Goal: Check status

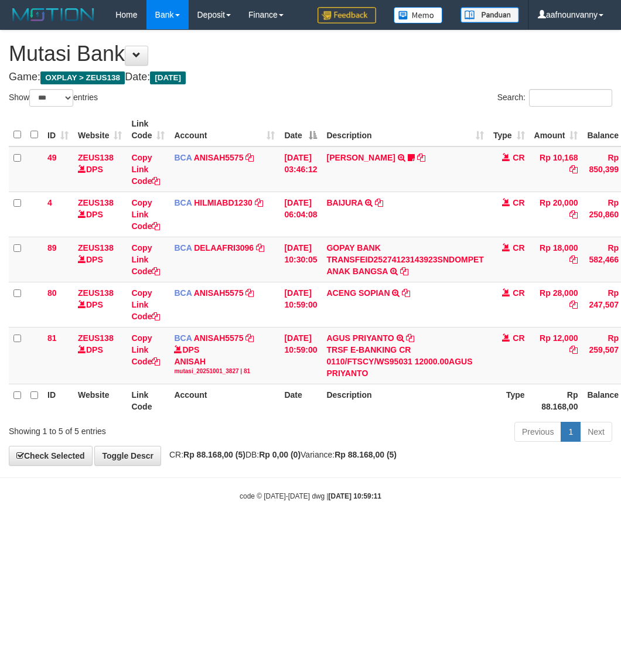
select select "***"
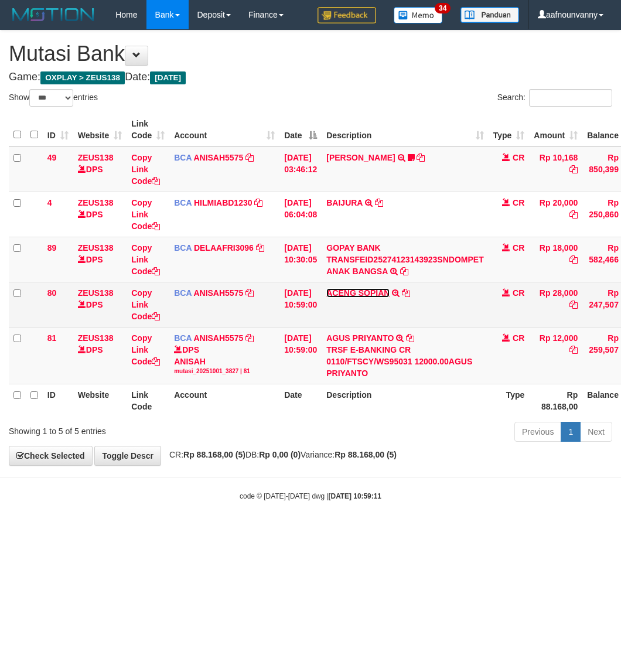
click at [348, 288] on link "ACENG SOPIAN" at bounding box center [357, 292] width 63 height 9
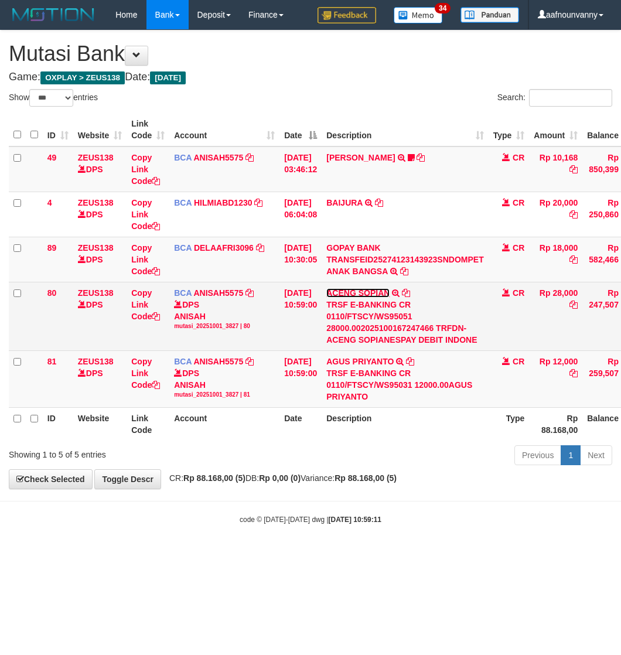
click at [347, 290] on link "ACENG SOPIAN" at bounding box center [357, 292] width 63 height 9
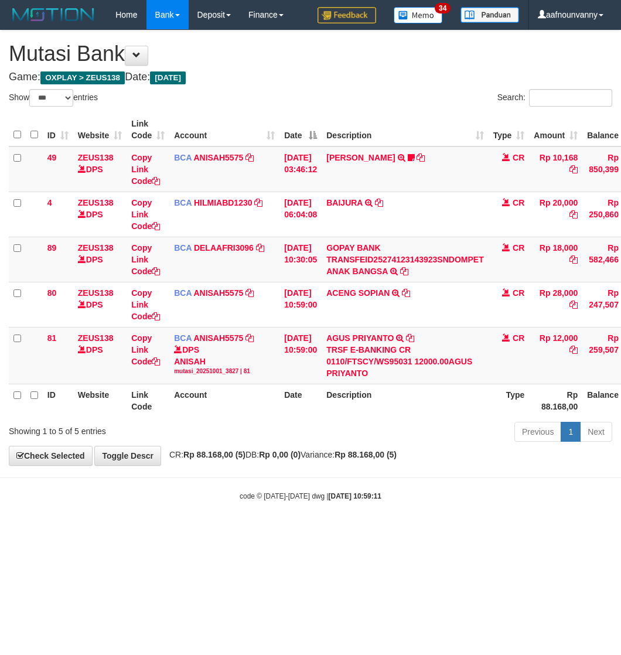
click at [201, 477] on body "Toggle navigation Home Bank Account List Load By Website Group [OXPLAY] ZEUS138…" at bounding box center [310, 265] width 621 height 530
click at [297, 405] on th "Date" at bounding box center [300, 400] width 42 height 33
drag, startPoint x: 347, startPoint y: 361, endPoint x: 348, endPoint y: 336, distance: 25.8
click at [347, 358] on div "TRSF E-BANKING CR 0110/FTSCY/WS95031 12000.00AGUS PRIYANTO" at bounding box center [404, 361] width 157 height 35
click at [346, 276] on td "GOPAY BANK TRANSFEID25274123143923SNDOMPET ANAK BANGSA TRSF E-BANKING CR 0110/F…" at bounding box center [404, 259] width 166 height 45
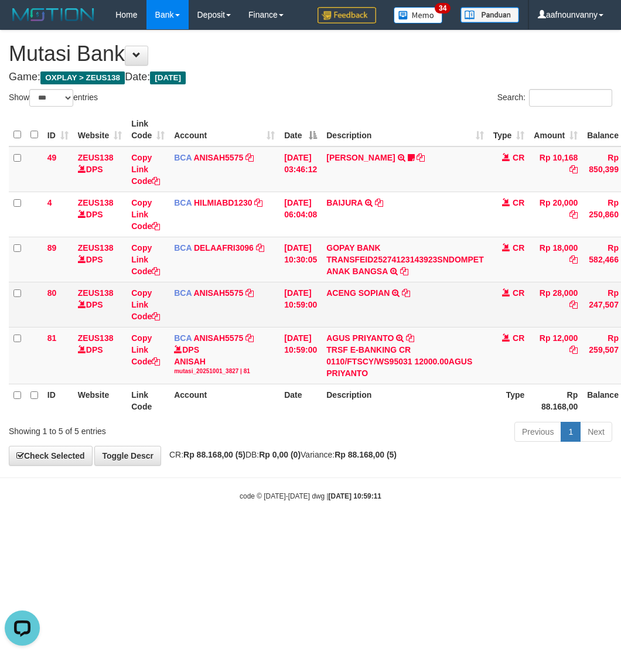
click at [343, 297] on td "ACENG SOPIAN TRSF E-BANKING CR 0110/FTSCY/WS95051 28000.002025100167247466 TRFD…" at bounding box center [404, 304] width 166 height 45
click at [343, 295] on td "ACENG SOPIAN TRSF E-BANKING CR 0110/FTSCY/WS95051 28000.002025100167247466 TRFD…" at bounding box center [404, 304] width 166 height 45
click at [343, 293] on link "ACENG SOPIAN" at bounding box center [357, 292] width 63 height 9
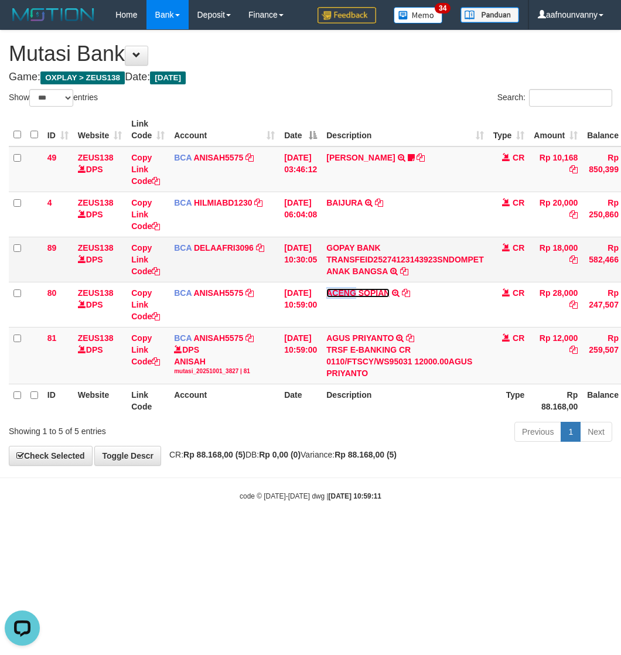
drag, startPoint x: 343, startPoint y: 293, endPoint x: 353, endPoint y: 265, distance: 29.8
click at [344, 277] on tbody "49 ZEUS138 DPS Copy Link Code BCA ANISAH5575 DPS [PERSON_NAME] mutasi_20251001_…" at bounding box center [357, 265] width 696 height 238
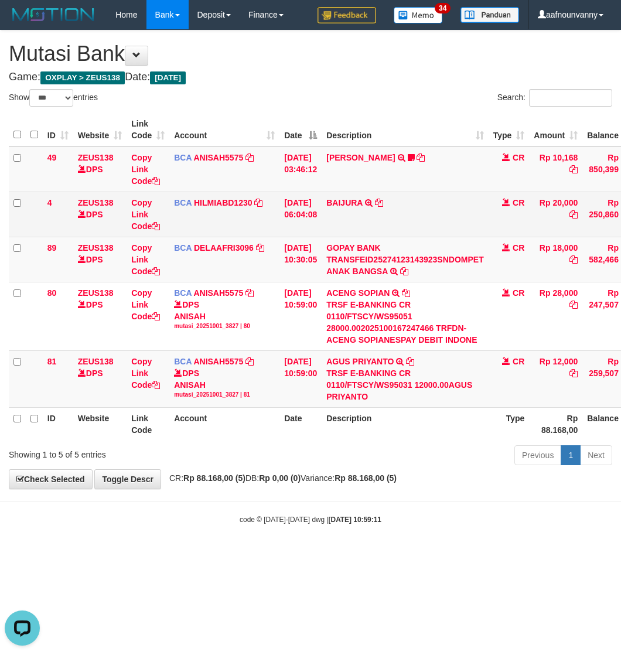
click at [352, 224] on td "BAIJURA TRSF E-BANKING CR 0110/FTSCY/WS95051 20000.002025100191215388 TRFDN-BAI…" at bounding box center [404, 213] width 166 height 45
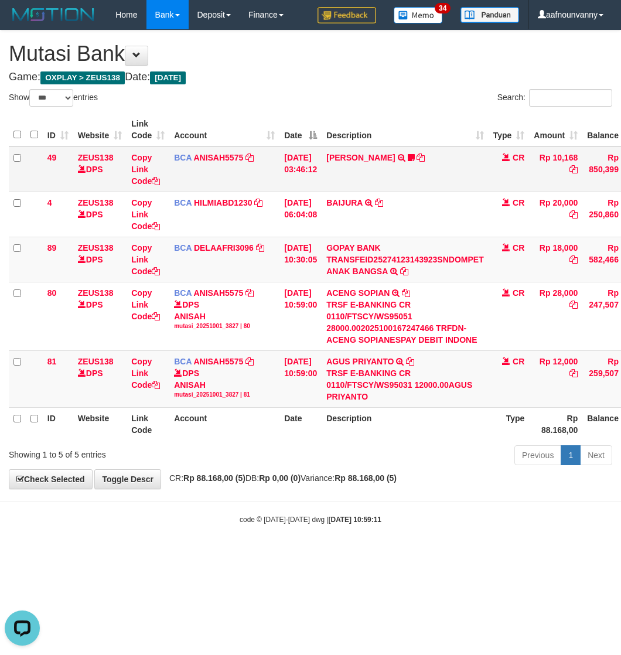
click at [352, 189] on td "[PERSON_NAME] TRSF E-BANKING CR 0110/FTSCY/WS95051 10168.002025100181565469 TRF…" at bounding box center [404, 169] width 166 height 46
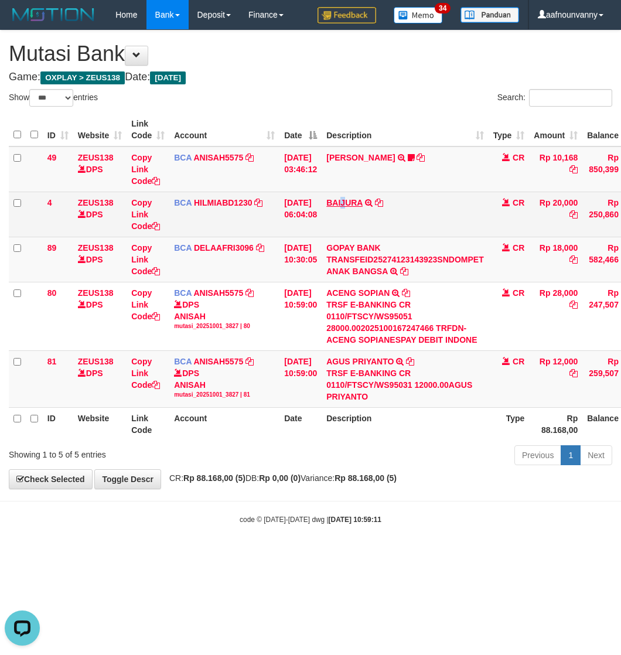
drag, startPoint x: 351, startPoint y: 191, endPoint x: 350, endPoint y: 206, distance: 14.2
click at [350, 203] on td "BAIJURA TRSF E-BANKING CR 0110/FTSCY/WS95051 20000.002025100191215388 TRFDN-BAI…" at bounding box center [404, 213] width 166 height 45
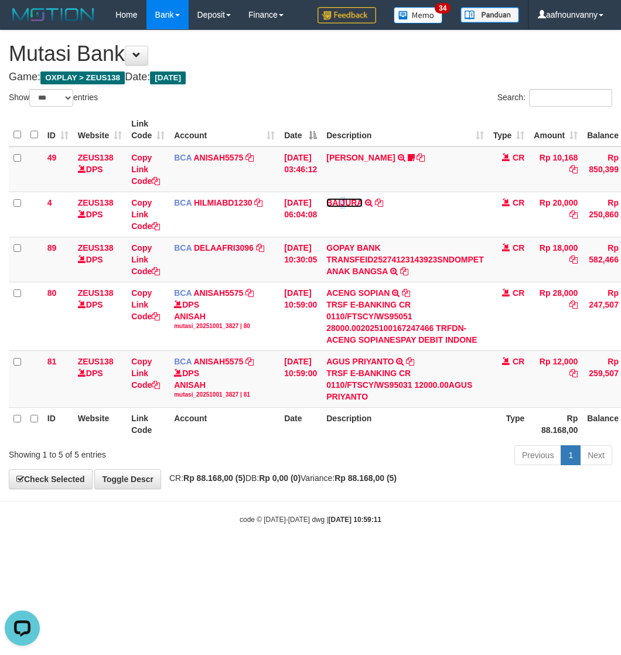
drag, startPoint x: 350, startPoint y: 206, endPoint x: 0, endPoint y: 309, distance: 364.6
click at [347, 208] on td "BAIJURA TRSF E-BANKING CR 0110/FTSCY/WS95051 20000.002025100191215388 TRFDN-BAI…" at bounding box center [404, 213] width 166 height 45
click at [256, 453] on div "**********" at bounding box center [310, 259] width 621 height 458
drag, startPoint x: 328, startPoint y: 423, endPoint x: 349, endPoint y: 371, distance: 56.0
click at [328, 419] on tr "ID Website Link Code Account Date Description Type Rp 88.168,00 Balance Status …" at bounding box center [357, 423] width 696 height 33
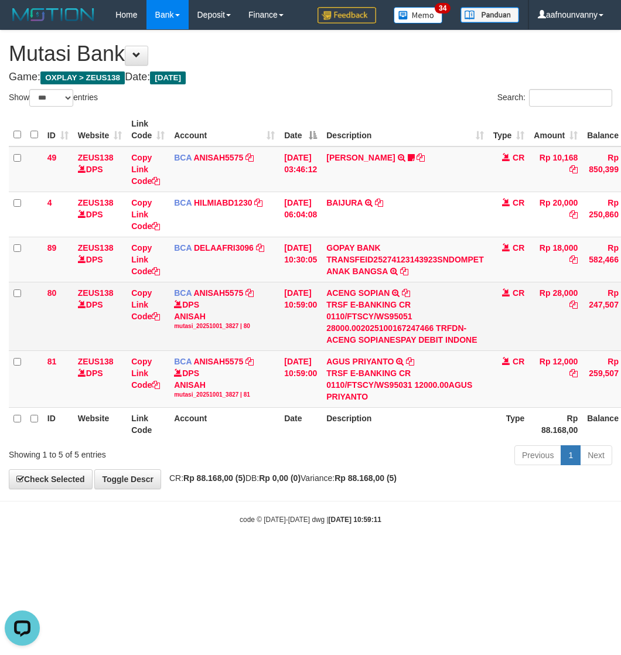
drag, startPoint x: 352, startPoint y: 369, endPoint x: 352, endPoint y: 319, distance: 50.4
click at [352, 366] on td "AGUS PRIYANTO TRSF E-BANKING CR 0110/FTSCY/WS95031 12000.00AGUS PRIYANTO" at bounding box center [404, 378] width 166 height 57
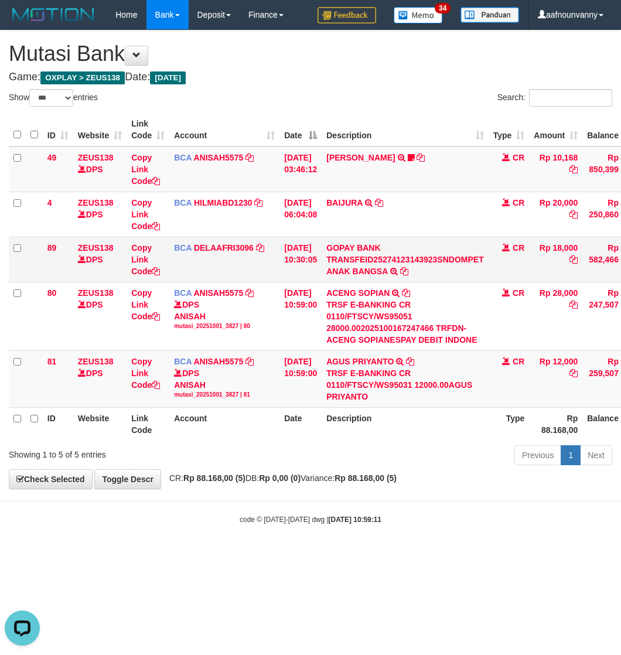
drag, startPoint x: 350, startPoint y: 309, endPoint x: 347, endPoint y: 281, distance: 27.7
click at [348, 290] on td "ACENG SOPIAN TRSF E-BANKING CR 0110/FTSCY/WS95051 28000.002025100167247466 TRFD…" at bounding box center [404, 316] width 166 height 69
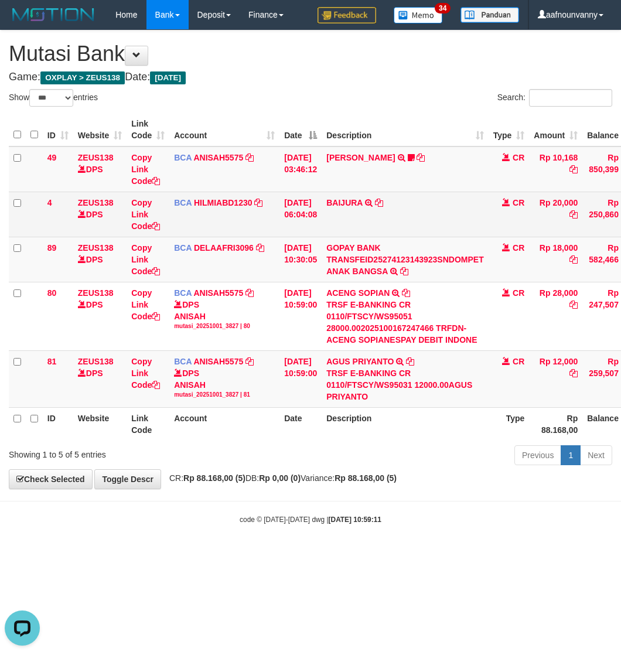
click at [352, 221] on td "BAIJURA TRSF E-BANKING CR 0110/FTSCY/WS95051 20000.002025100191215388 TRFDN-BAI…" at bounding box center [404, 213] width 166 height 45
click at [349, 207] on td "BAIJURA TRSF E-BANKING CR 0110/FTSCY/WS95051 20000.002025100191215388 TRFDN-BAI…" at bounding box center [404, 213] width 166 height 45
click at [349, 192] on td "BAIJURA TRSF E-BANKING CR 0110/FTSCY/WS95051 20000.002025100191215388 TRFDN-BAI…" at bounding box center [404, 213] width 166 height 45
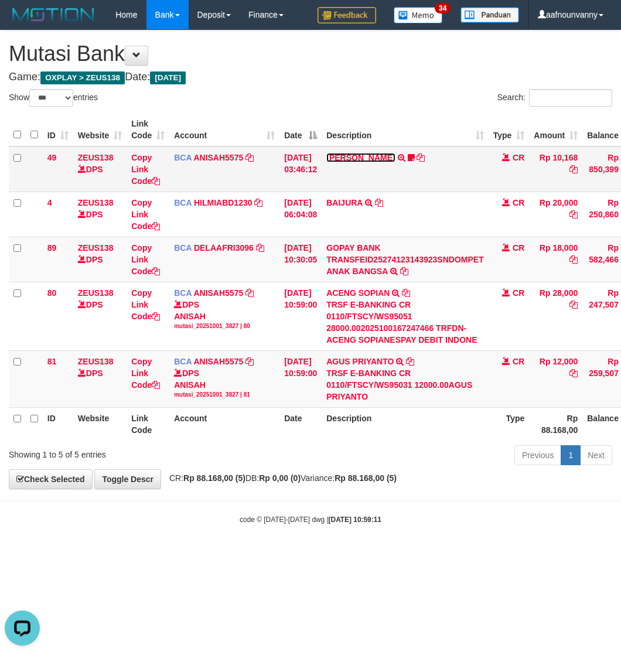
click at [350, 161] on link "[PERSON_NAME]" at bounding box center [360, 157] width 69 height 9
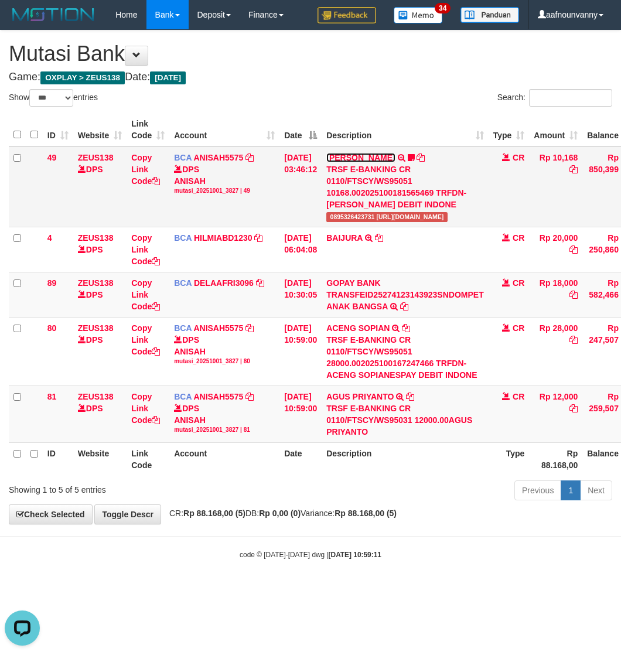
click at [350, 161] on link "[PERSON_NAME]" at bounding box center [360, 157] width 69 height 9
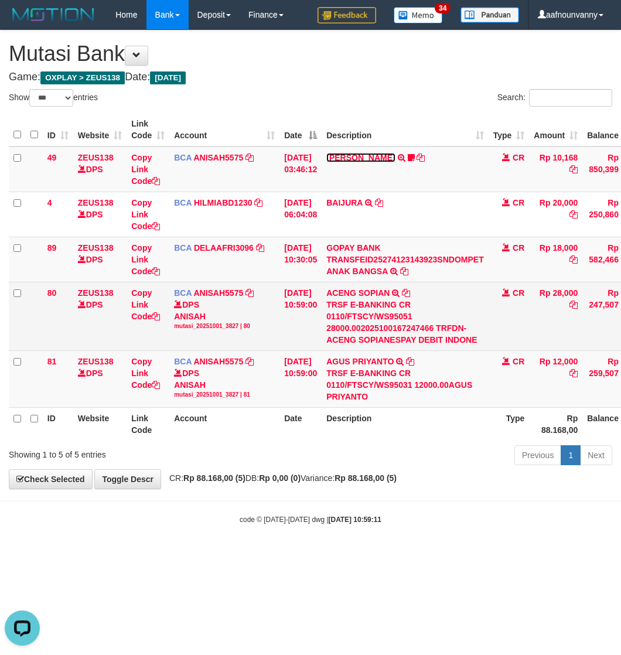
drag, startPoint x: 350, startPoint y: 161, endPoint x: 340, endPoint y: 282, distance: 121.0
click at [348, 170] on td "[PERSON_NAME] TRSF E-BANKING CR 0110/FTSCY/WS95051 10168.002025100181565469 TRF…" at bounding box center [404, 169] width 166 height 46
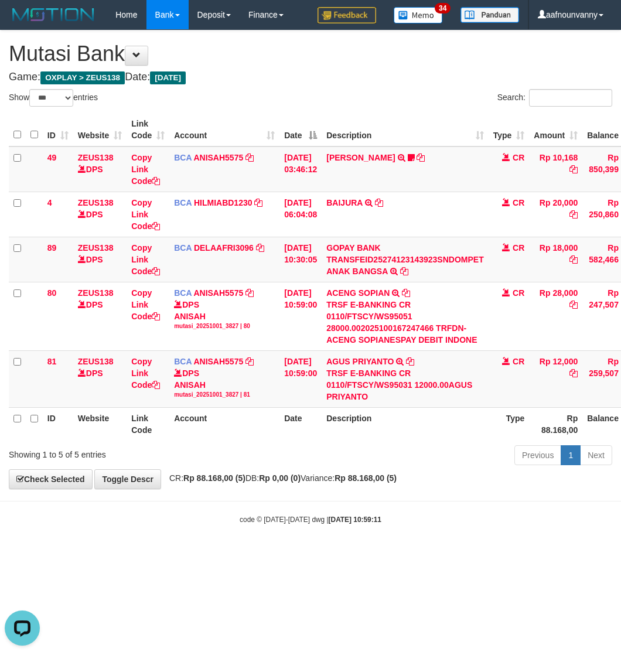
drag, startPoint x: 277, startPoint y: 480, endPoint x: 1, endPoint y: 414, distance: 284.2
click at [251, 467] on div "**********" at bounding box center [310, 259] width 621 height 458
